Goal: Information Seeking & Learning: Find specific fact

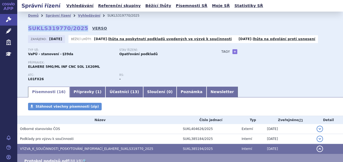
click at [92, 29] on link "VERSO" at bounding box center [99, 28] width 15 height 5
click at [69, 7] on link "Vyhledávání" at bounding box center [80, 5] width 30 height 7
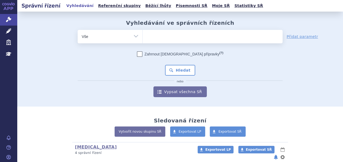
click at [156, 37] on ul at bounding box center [213, 35] width 140 height 11
click at [143, 37] on select at bounding box center [142, 36] width 0 height 13
paste input "SUKLS366545/2025"
type input "SUKLS366545/2025"
select select "SUKLS366545/2025"
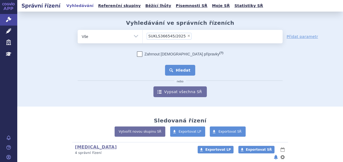
click at [178, 70] on button "Hledat" at bounding box center [180, 70] width 30 height 11
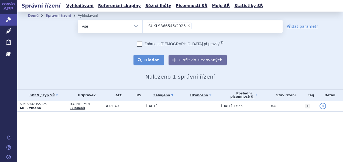
click at [138, 56] on button "Hledat" at bounding box center [148, 60] width 30 height 11
click at [57, 105] on p "SUKLS366545/2025" at bounding box center [44, 104] width 48 height 4
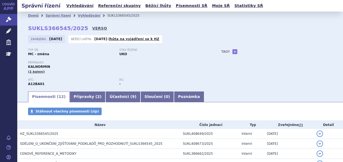
click at [92, 26] on link "VERSO" at bounding box center [99, 28] width 15 height 5
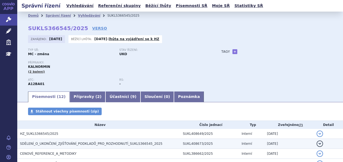
click at [68, 141] on h3 "SDĚLENÍ_O_UKONČENÍ_ZJIŠŤOVÁNÍ_PODKLADŮ_PRO_ROZHODNUTÍ_SUKLS366545_2025" at bounding box center [100, 143] width 160 height 5
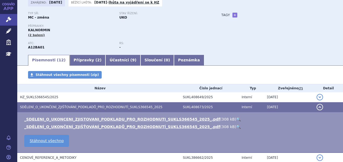
scroll to position [54, 0]
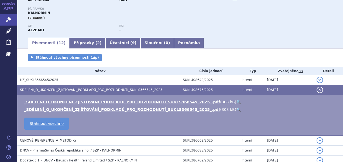
click at [236, 100] on link "🔍" at bounding box center [238, 102] width 5 height 4
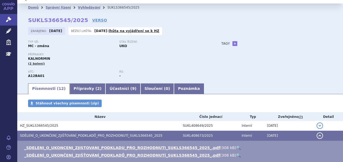
scroll to position [0, 0]
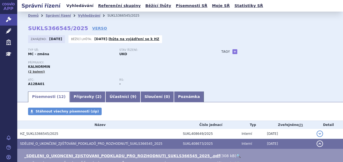
click at [73, 7] on link "Vyhledávání" at bounding box center [80, 5] width 30 height 7
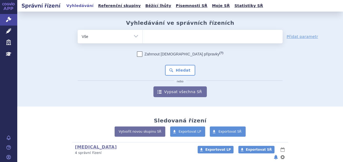
type input "SUKLS163727/2025"
select select "SUKLS163727/2025"
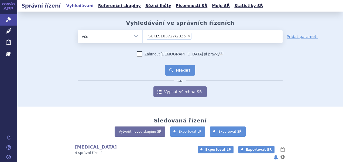
click at [182, 70] on button "Hledat" at bounding box center [180, 70] width 30 height 11
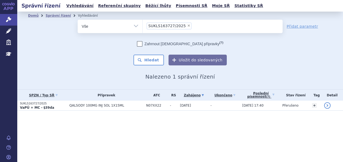
click at [92, 107] on span "QALSODY 100MG INJ SOL 1X15ML" at bounding box center [106, 106] width 74 height 4
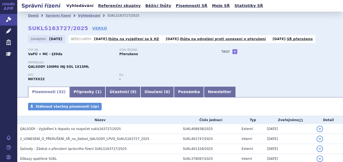
click at [77, 5] on link "Vyhledávání" at bounding box center [80, 5] width 30 height 7
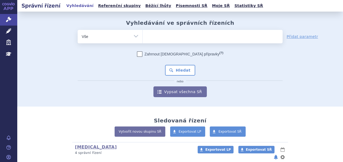
click at [148, 36] on ul at bounding box center [213, 35] width 140 height 11
click at [143, 36] on select at bounding box center [142, 36] width 0 height 13
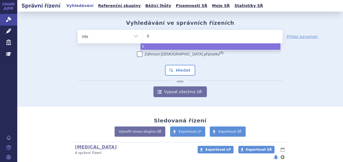
type input "SU"
type input "SUK"
type input "SUKLS"
type input "SUKLS3"
type input "SUKLS31"
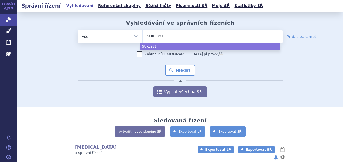
type input "SUKLS319"
type input "SUKLS3197"
type input "SUKLS31977"
type input "SUKLS319770"
type input "SUKLS319770/"
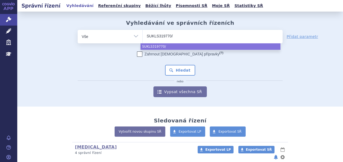
type input "SUKLS319770/2"
type input "SUKLS319770/20"
type input "SUKLS319770/202"
type input "SUKLS319770/2025"
select select "SUKLS319770/2025"
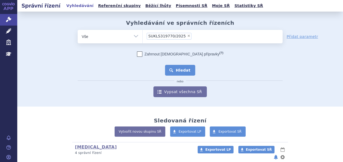
click at [186, 69] on button "Hledat" at bounding box center [180, 70] width 30 height 11
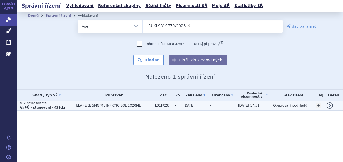
click at [69, 105] on p "SUKLS319770/2025" at bounding box center [46, 104] width 53 height 4
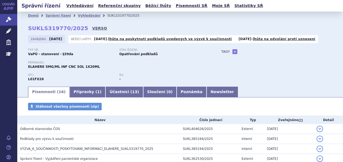
click at [92, 27] on link "VERSO" at bounding box center [99, 28] width 15 height 5
drag, startPoint x: 27, startPoint y: 26, endPoint x: 78, endPoint y: 29, distance: 51.3
click at [78, 28] on div "Domů Správní řízení Vyhledávání SUKLS319770/2025 SUKLS319770/2025 VERSO [GEOGRA…" at bounding box center [179, 53] width 325 height 66
copy strong "SUKLS319770/2025"
